Goal: Share content

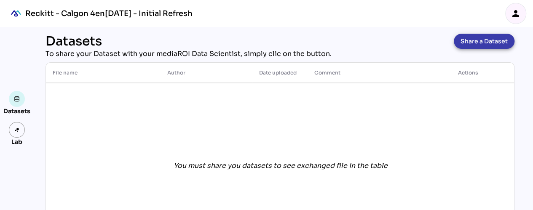
click at [486, 41] on span "Share a Dataset" at bounding box center [484, 41] width 47 height 12
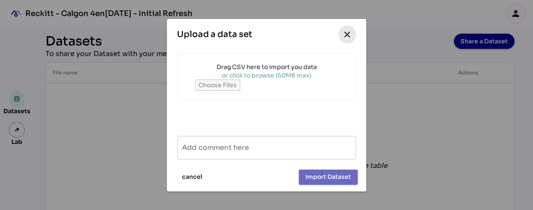
click at [350, 35] on icon "close" at bounding box center [347, 35] width 10 height 10
